Goal: Book appointment/travel/reservation

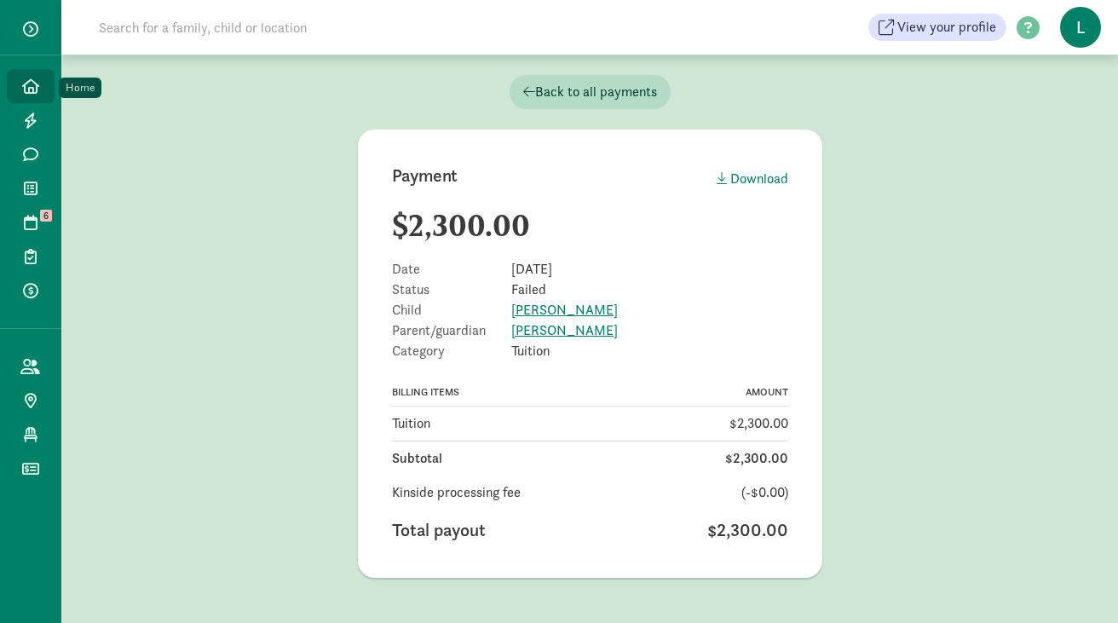
click at [35, 99] on link "Home" at bounding box center [31, 86] width 48 height 34
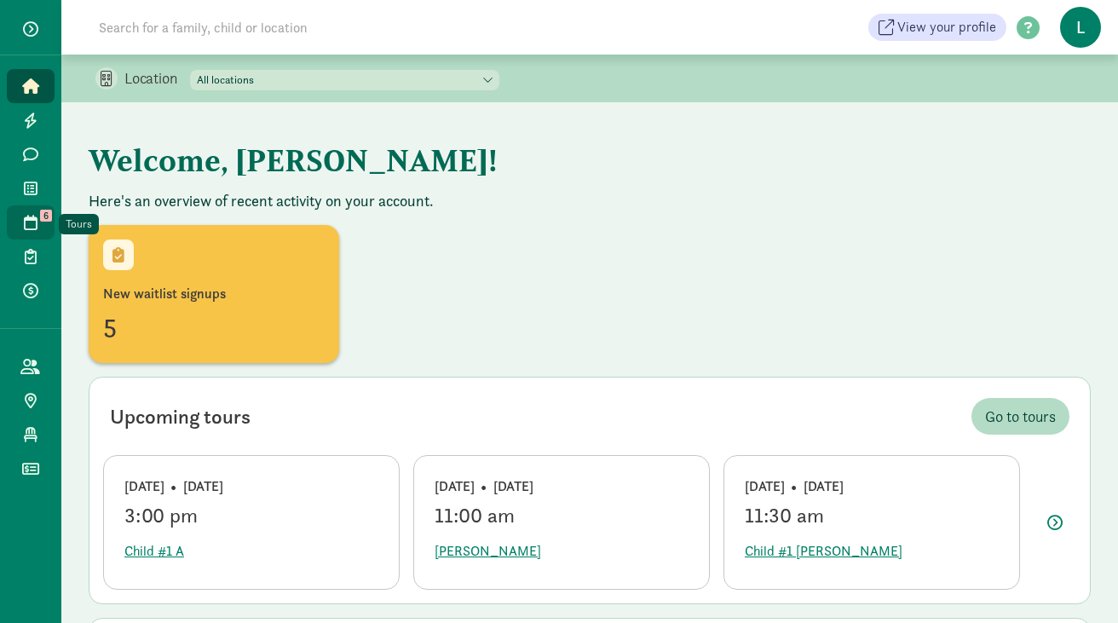
click at [27, 217] on icon at bounding box center [31, 222] width 14 height 15
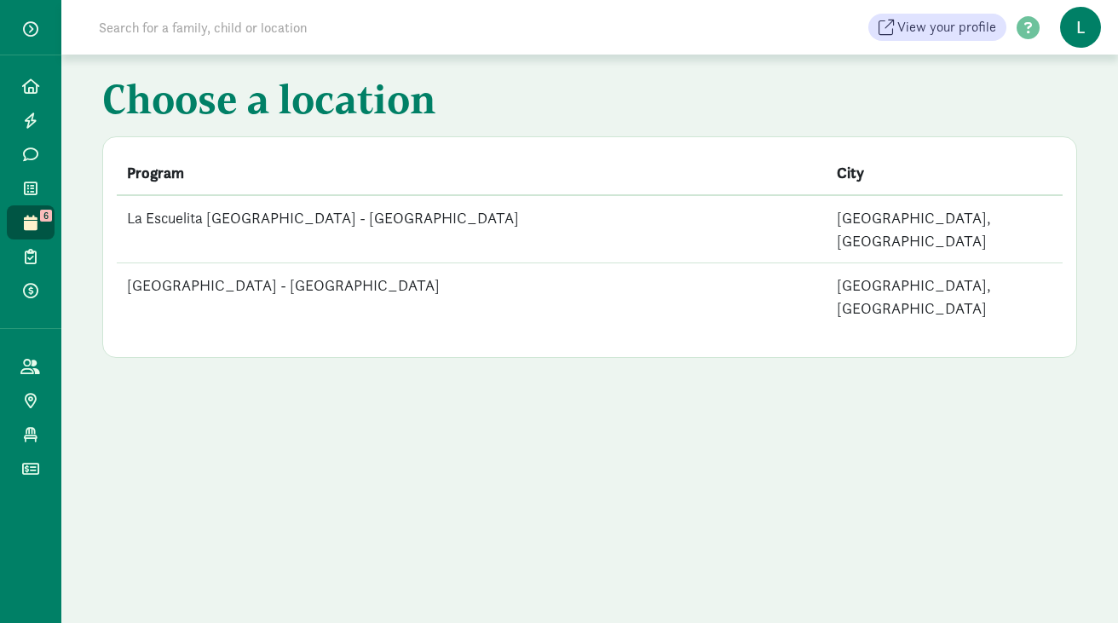
click at [332, 263] on td "[GEOGRAPHIC_DATA] - [GEOGRAPHIC_DATA]" at bounding box center [472, 296] width 710 height 67
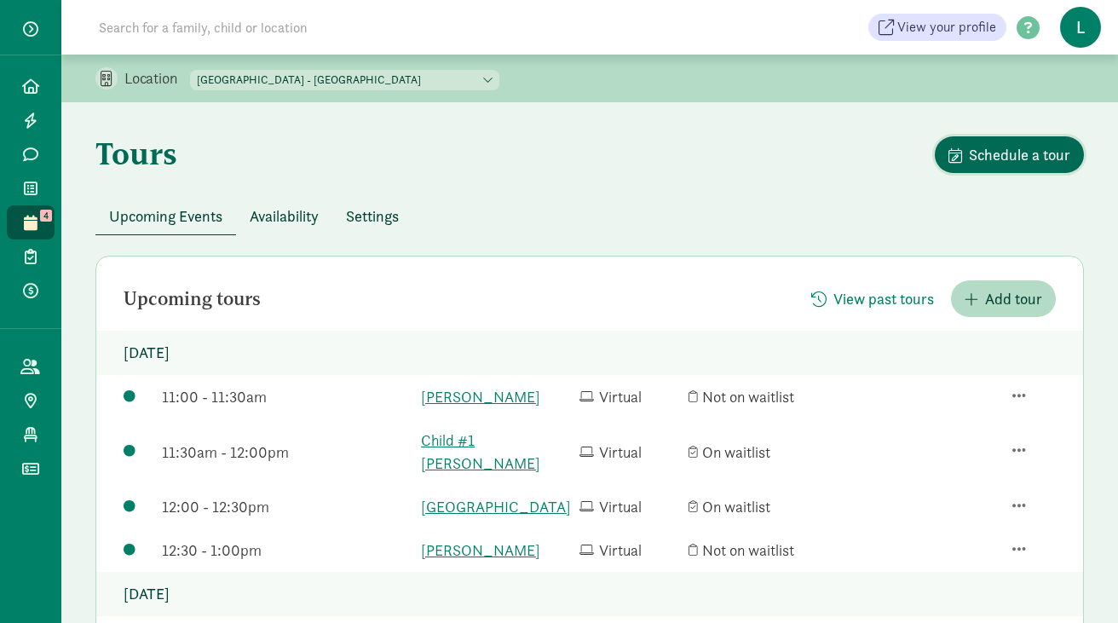
click at [998, 153] on span "Schedule a tour" at bounding box center [1019, 154] width 101 height 23
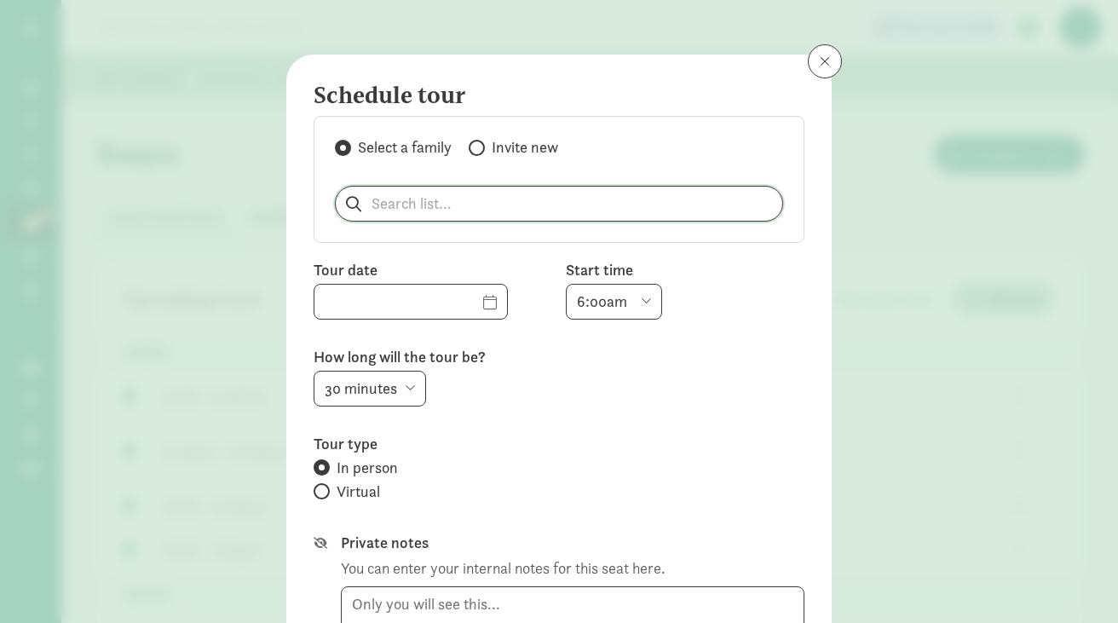
click at [449, 199] on input "search" at bounding box center [559, 204] width 447 height 34
click at [418, 249] on p "[PERSON_NAME]" at bounding box center [437, 248] width 164 height 20
type input "[PERSON_NAME]"
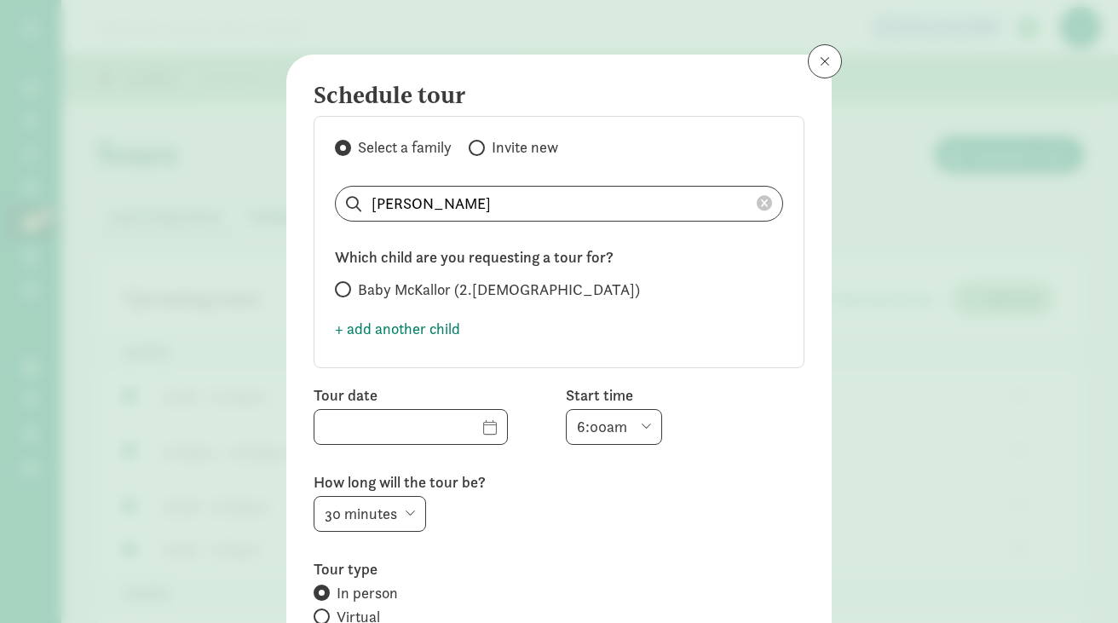
click at [346, 289] on span at bounding box center [343, 289] width 16 height 16
click at [346, 289] on input "Baby McKallor (2.[DEMOGRAPHIC_DATA])" at bounding box center [340, 289] width 11 height 11
radio input "true"
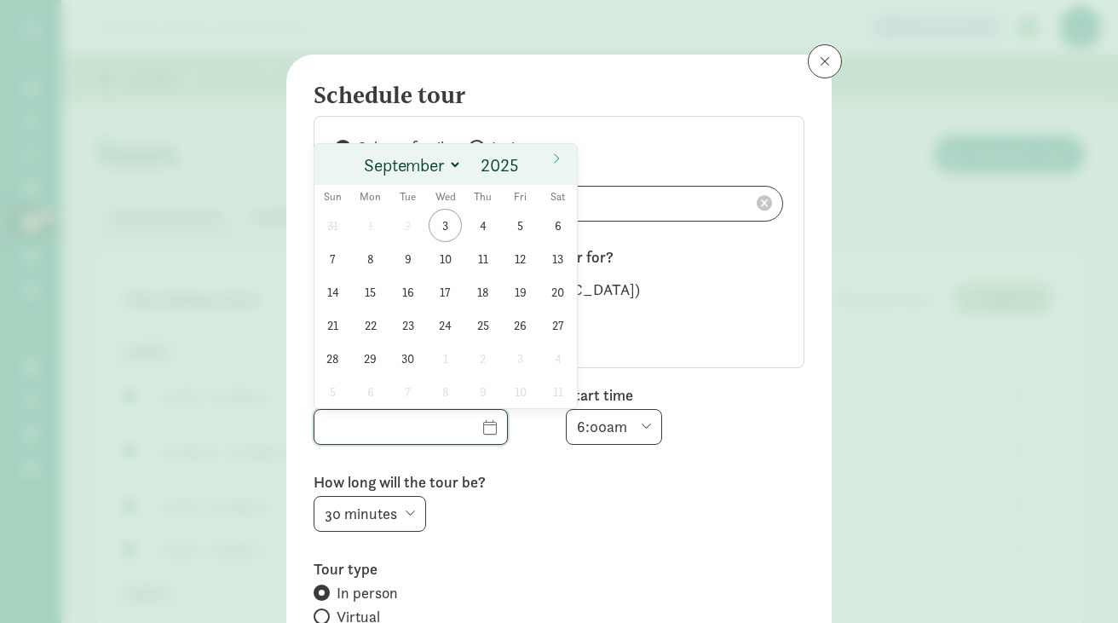
click at [464, 427] on input "text" at bounding box center [410, 427] width 193 height 34
click at [478, 227] on span "4" at bounding box center [482, 225] width 33 height 33
type input "[DATE]"
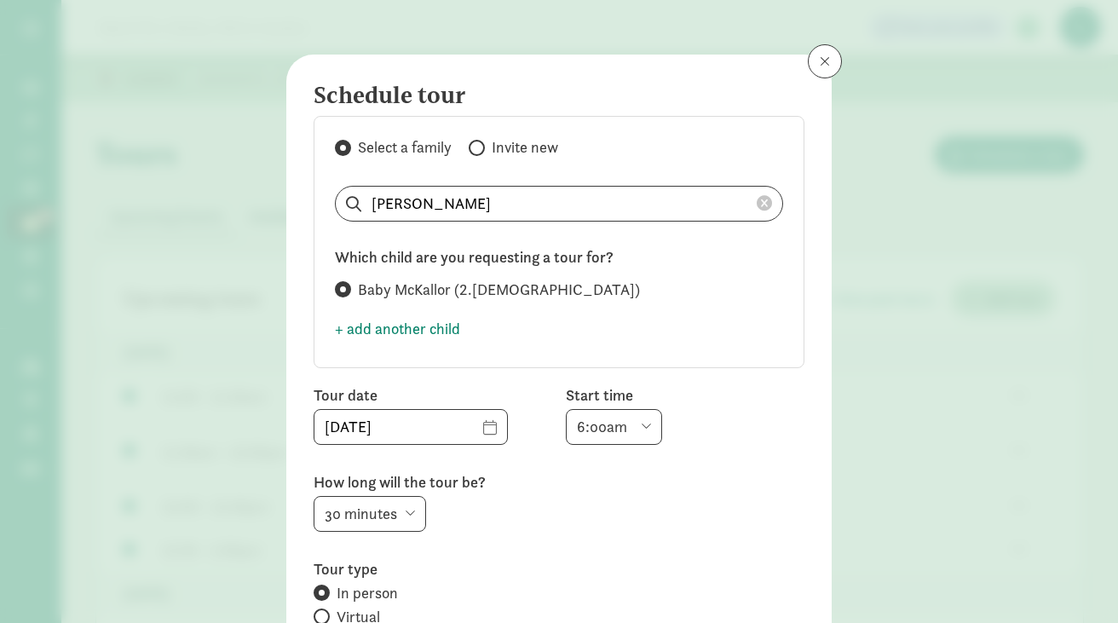
click at [655, 424] on select "6:00am 6:30am 7:00am 7:30am 8:00am 8:30am 9:00am 9:30am 10:00am 10:30am 11:00am…" at bounding box center [614, 427] width 96 height 36
select select "3:00pm"
click at [566, 409] on select "6:00am 6:30am 7:00am 7:30am 8:00am 8:30am 9:00am 9:30am 10:00am 10:30am 11:00am…" at bounding box center [614, 427] width 96 height 36
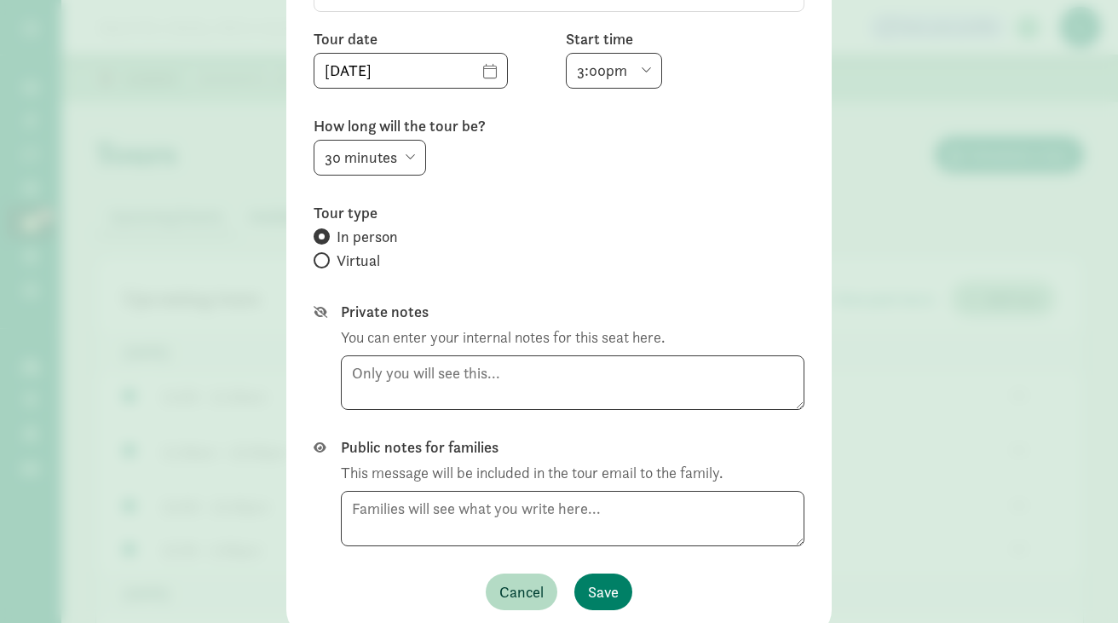
scroll to position [425, 0]
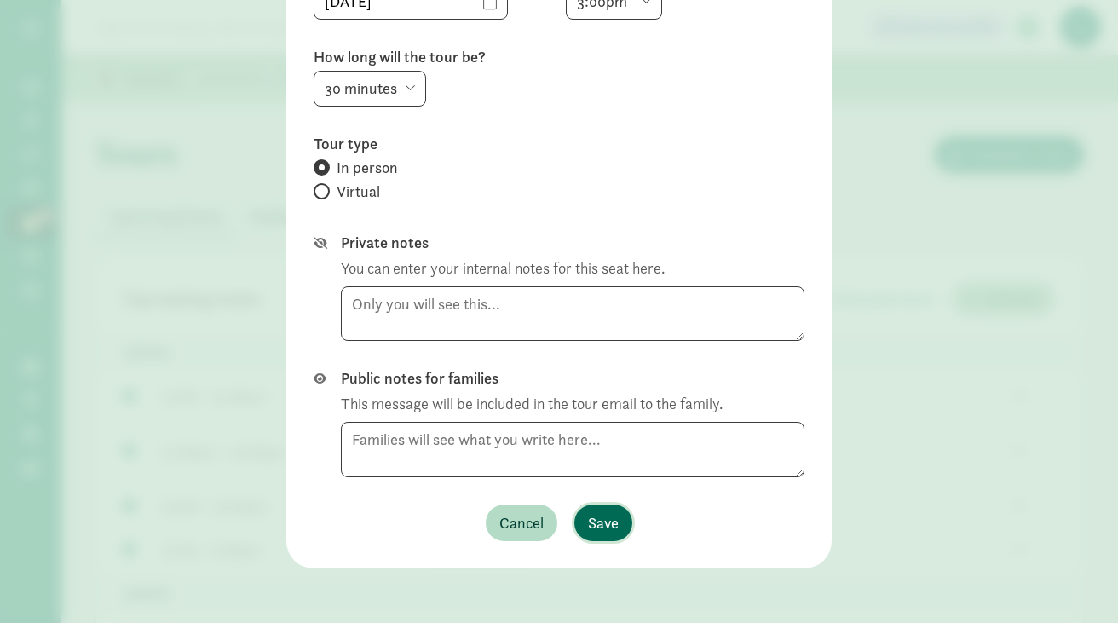
click at [607, 529] on span "Save" at bounding box center [603, 522] width 31 height 23
